Goal: Task Accomplishment & Management: Complete application form

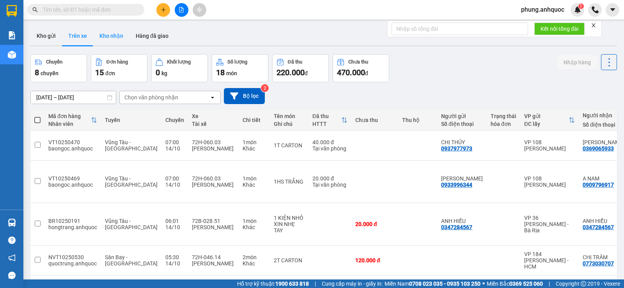
click at [116, 40] on button "Kho nhận" at bounding box center [111, 36] width 36 height 19
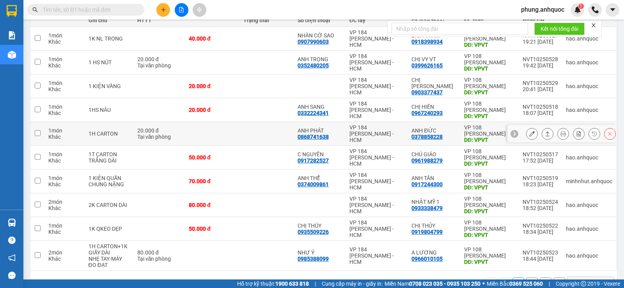
scroll to position [117, 0]
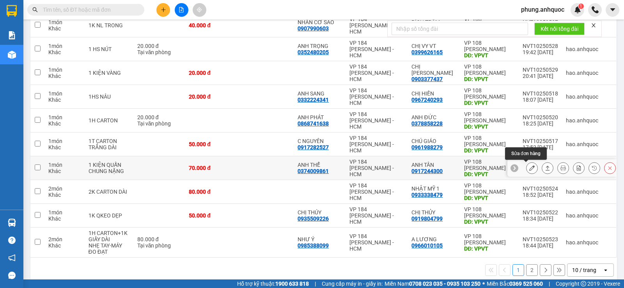
click at [529, 168] on icon at bounding box center [531, 167] width 5 height 5
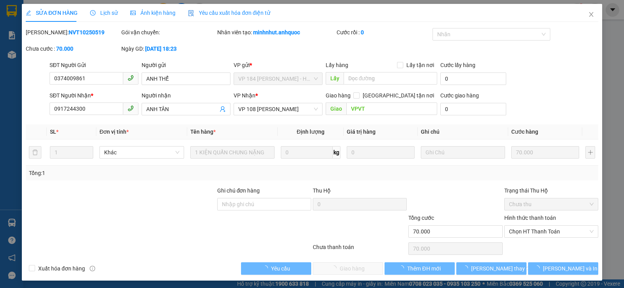
type input "0374009861"
type input "ANH THỂ"
type input "0917244300"
type input "ANH TÂN"
type input "VPVT"
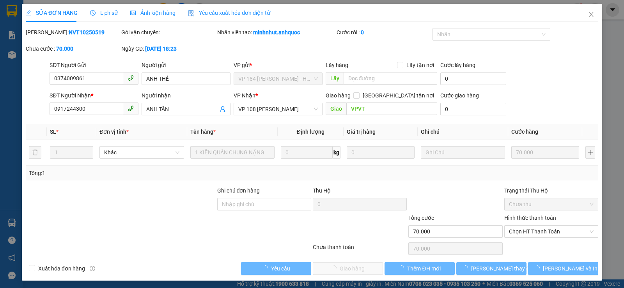
type input "70.000"
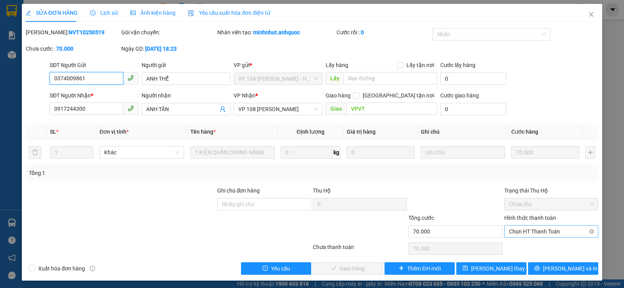
click at [521, 232] on span "Chọn HT Thanh Toán" at bounding box center [551, 232] width 85 height 12
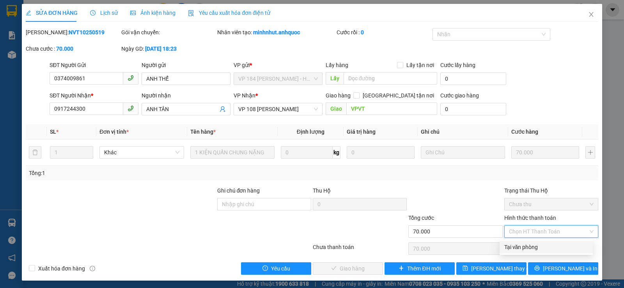
click at [518, 247] on div "Tại văn phòng" at bounding box center [546, 247] width 84 height 9
type input "0"
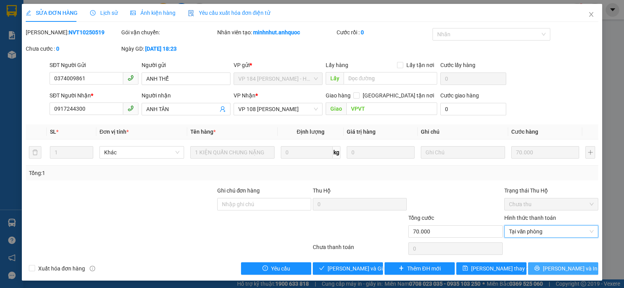
click at [557, 271] on span "[PERSON_NAME] và In" at bounding box center [570, 268] width 55 height 9
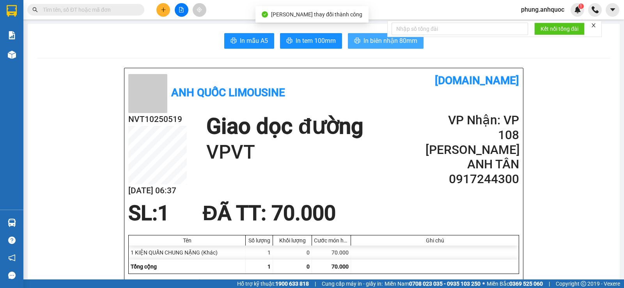
click at [369, 39] on span "In biên nhận 80mm" at bounding box center [390, 41] width 54 height 10
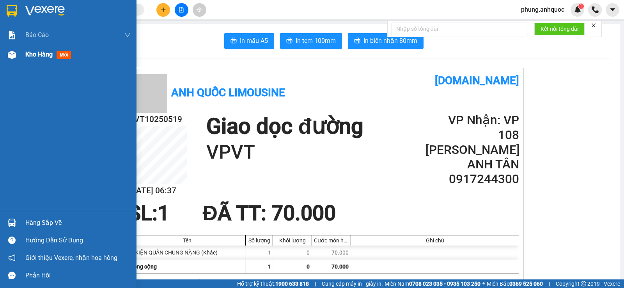
click at [38, 58] on span "Kho hàng" at bounding box center [38, 54] width 27 height 7
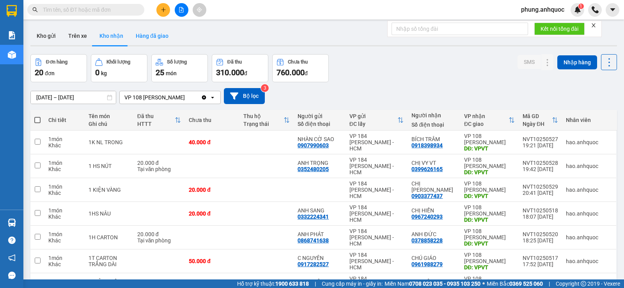
click at [158, 41] on button "Hàng đã giao" at bounding box center [151, 36] width 45 height 19
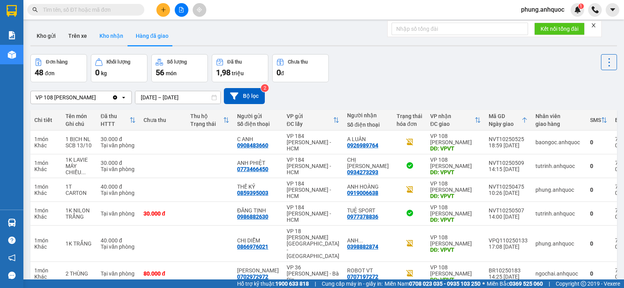
click at [114, 44] on button "Kho nhận" at bounding box center [111, 36] width 36 height 19
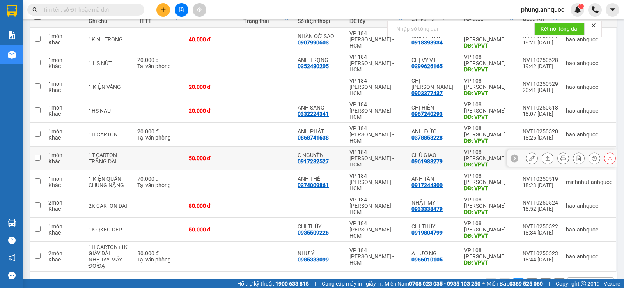
scroll to position [117, 0]
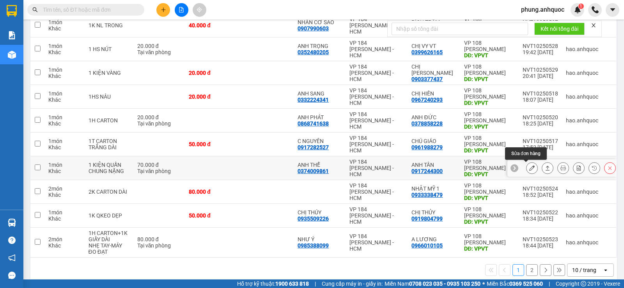
click at [529, 166] on icon at bounding box center [531, 167] width 5 height 5
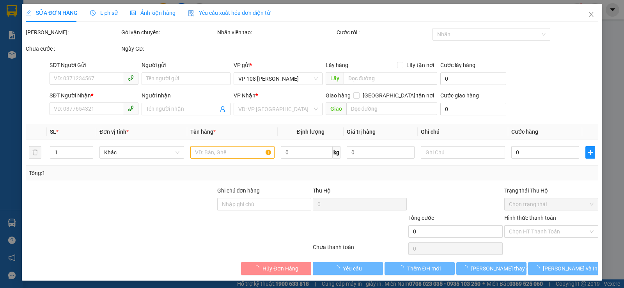
type input "0374009861"
type input "ANH THỂ"
type input "0917244300"
type input "ANH TÂN"
type input "VPVT"
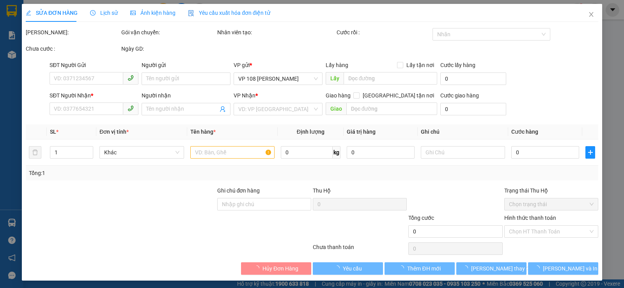
type input "70.000"
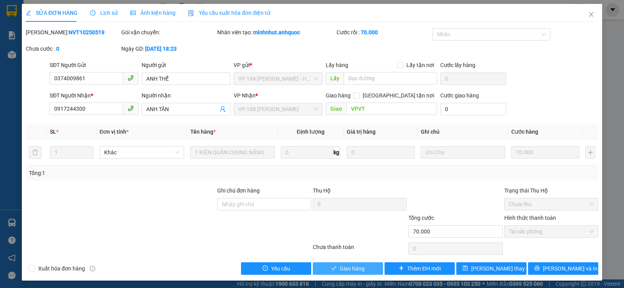
click at [358, 271] on span "Giao hàng" at bounding box center [352, 268] width 25 height 9
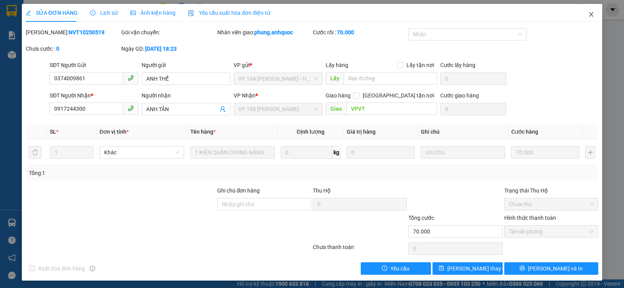
click at [588, 12] on icon "close" at bounding box center [591, 14] width 6 height 6
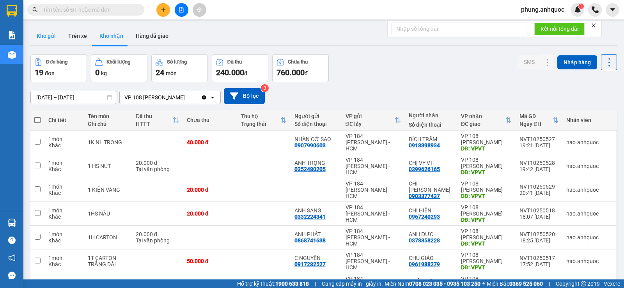
click at [51, 38] on button "Kho gửi" at bounding box center [46, 36] width 32 height 19
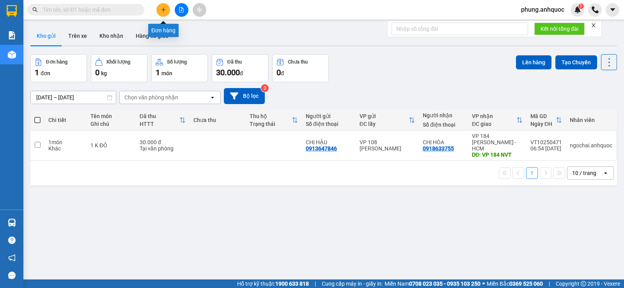
click at [163, 11] on icon "plus" at bounding box center [163, 9] width 5 height 5
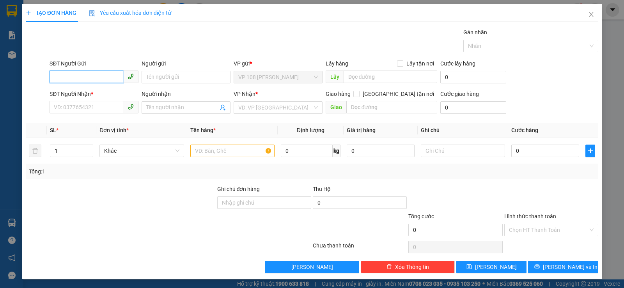
click at [89, 78] on input "SĐT Người Gửi" at bounding box center [87, 77] width 74 height 12
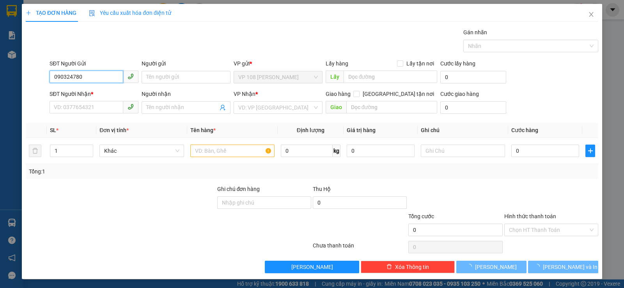
type input "0903247808"
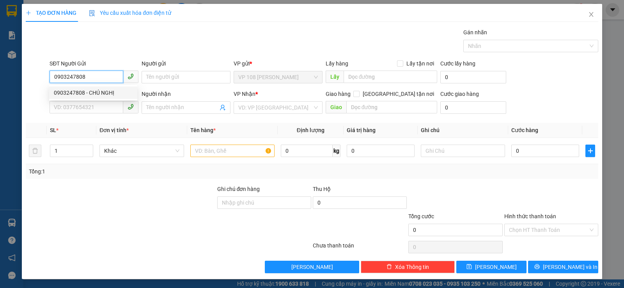
click at [101, 90] on div "0903247808 - CHÚ NGHỊ" at bounding box center [93, 93] width 79 height 9
type input "CHÚ NGHỊ"
type input "0938962956"
type input "CHÚ NAM"
type input "VPNVT"
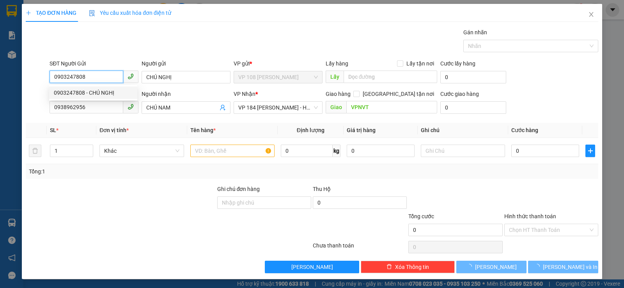
type input "30.000"
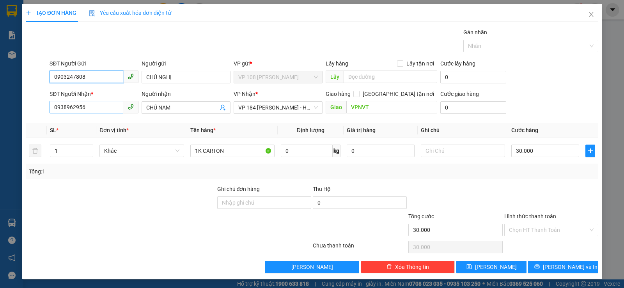
type input "0903247808"
drag, startPoint x: 96, startPoint y: 110, endPoint x: 19, endPoint y: 100, distance: 76.6
click at [33, 104] on div "SĐT Người Nhận * 0938962956 Người nhận CHÚ NAM VP Nhận * VP 184 [PERSON_NAME] -…" at bounding box center [312, 103] width 574 height 27
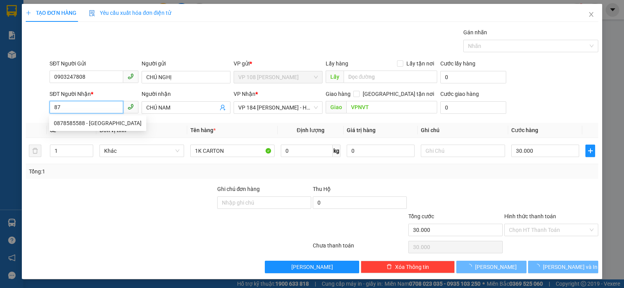
type input "8"
type input "0878585588"
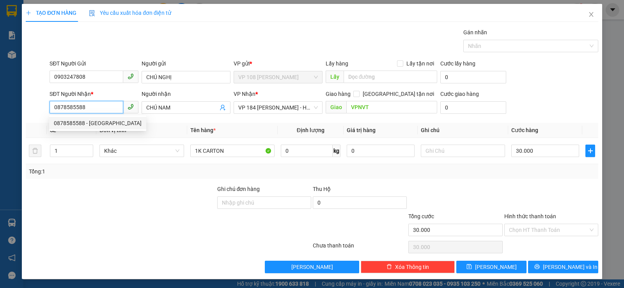
click at [90, 125] on div "0878585588 - [GEOGRAPHIC_DATA]" at bounding box center [98, 123] width 88 height 9
type input "HẢI HÀ"
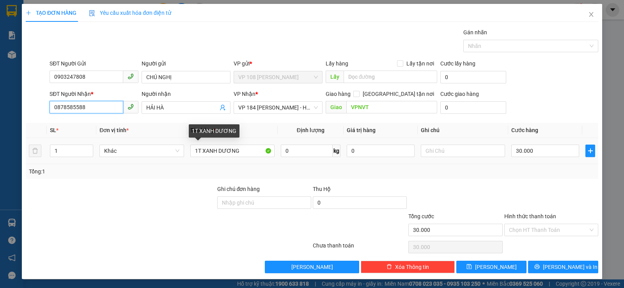
type input "0878585588"
click at [245, 146] on input "1T XANH DƯƠNG" at bounding box center [232, 151] width 84 height 12
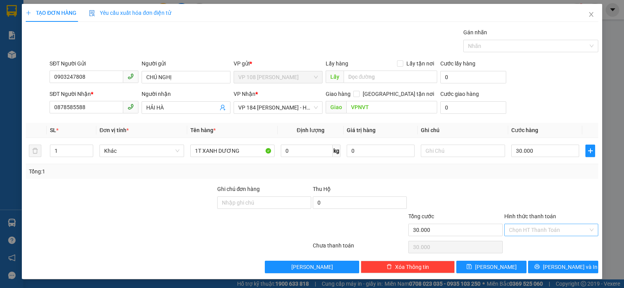
click at [556, 226] on input "Hình thức thanh toán" at bounding box center [548, 230] width 79 height 12
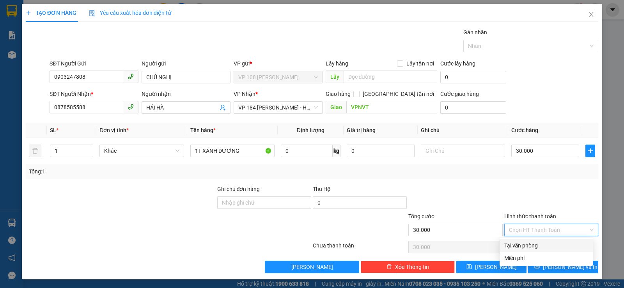
click at [521, 250] on div "Tại văn phòng" at bounding box center [546, 245] width 84 height 9
type input "0"
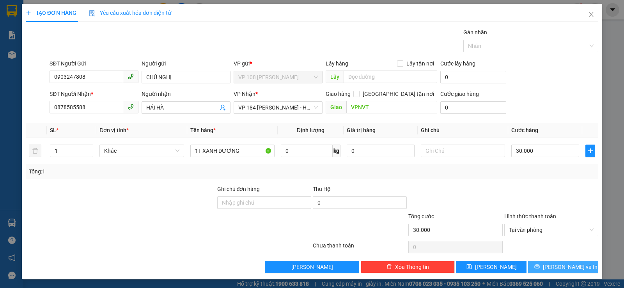
click at [553, 264] on span "[PERSON_NAME] và In" at bounding box center [570, 267] width 55 height 9
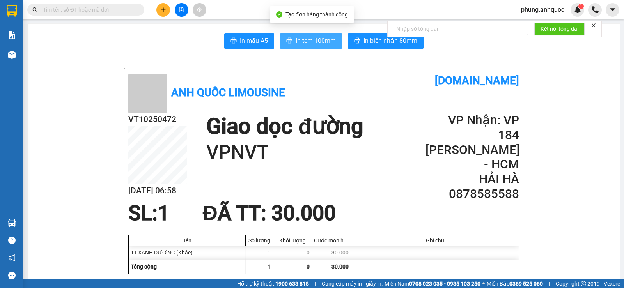
click at [320, 42] on span "In tem 100mm" at bounding box center [316, 41] width 40 height 10
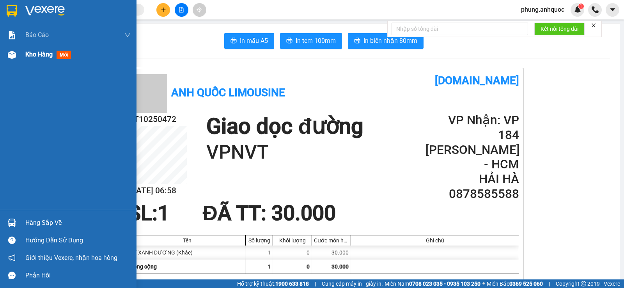
click at [22, 51] on div "Kho hàng mới" at bounding box center [68, 54] width 136 height 19
